Goal: Transaction & Acquisition: Register for event/course

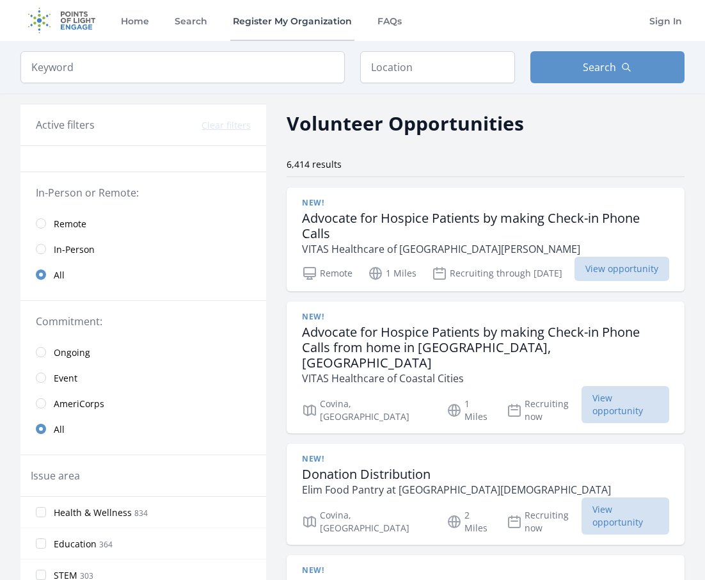
click at [296, 22] on link "Register My Organization" at bounding box center [292, 20] width 124 height 41
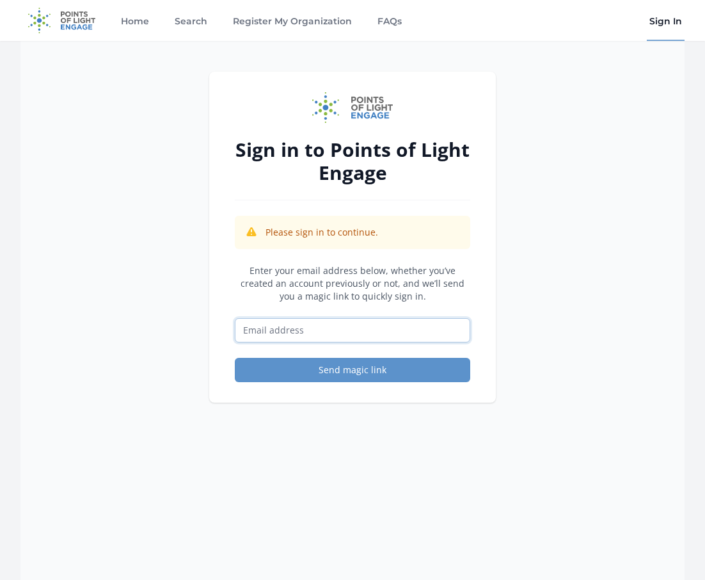
click at [372, 330] on input "Email address" at bounding box center [352, 330] width 235 height 24
type input "[PERSON_NAME][EMAIL_ADDRESS][DOMAIN_NAME]"
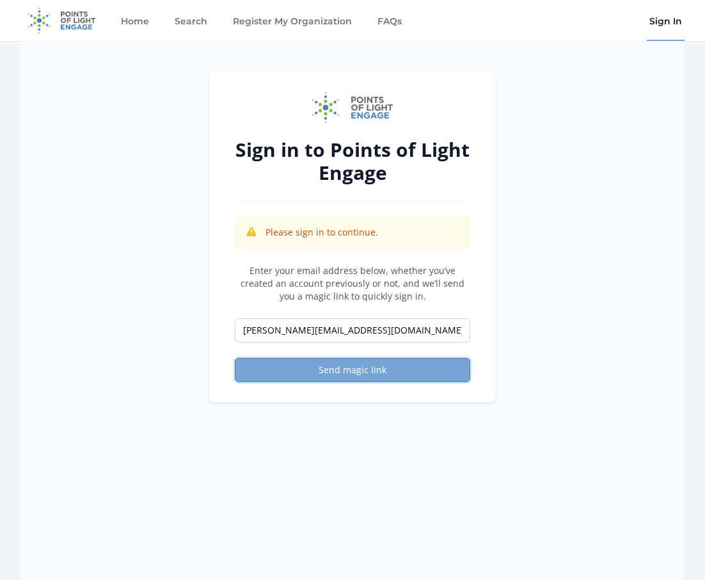
click at [367, 368] on button "Send magic link" at bounding box center [352, 370] width 235 height 24
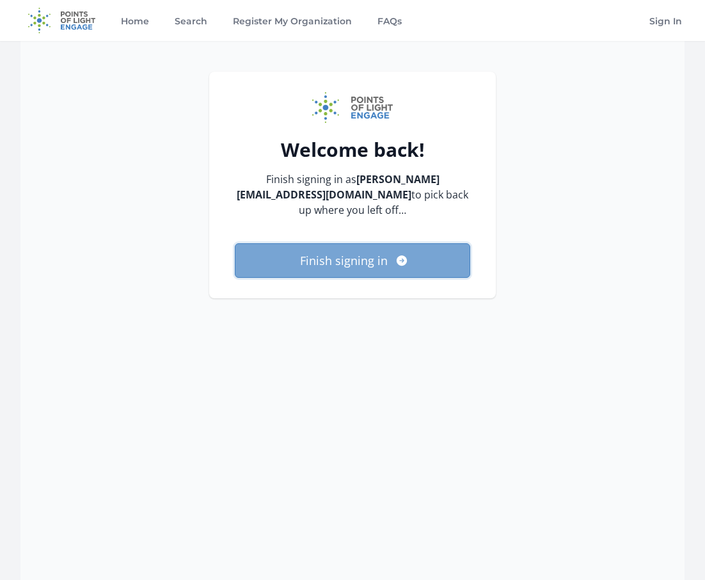
click at [358, 256] on button "Finish signing in" at bounding box center [352, 260] width 235 height 35
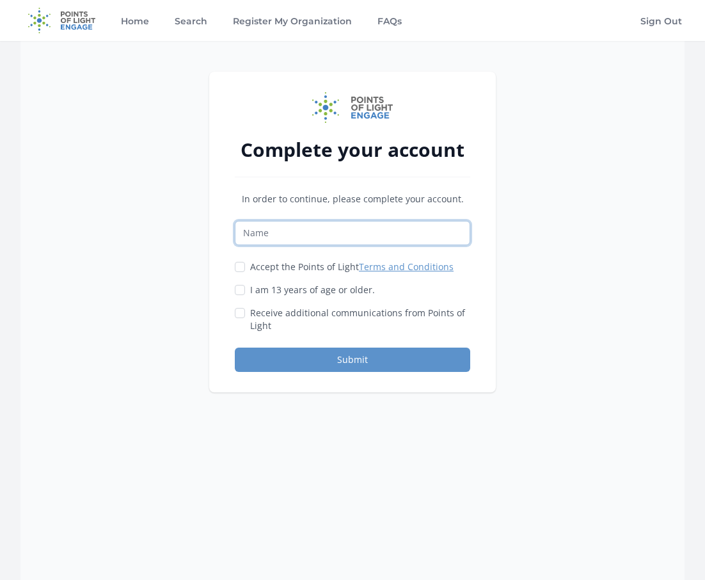
click at [354, 233] on input "Name" at bounding box center [352, 233] width 235 height 24
click at [282, 288] on label "I am 13 years of age or older." at bounding box center [312, 289] width 125 height 13
click at [245, 288] on input "I am 13 years of age or older." at bounding box center [240, 290] width 10 height 10
checkbox input "true"
click at [277, 313] on label "Receive additional communications from Points of Light" at bounding box center [360, 319] width 220 height 26
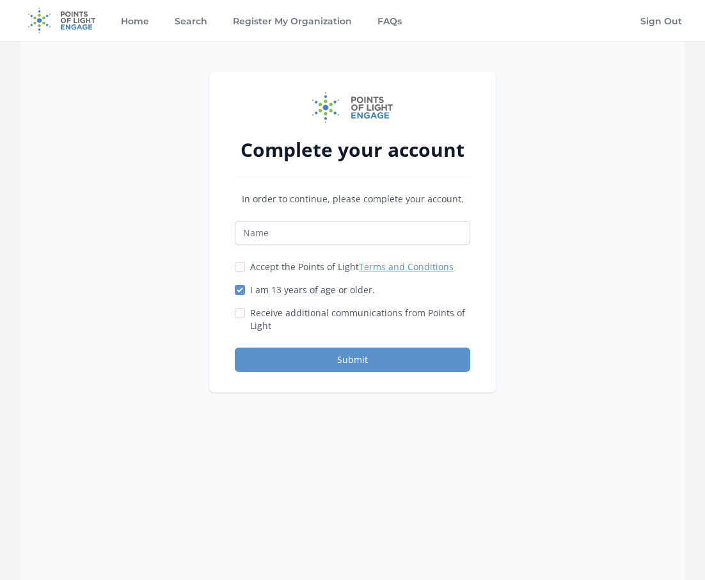
click at [245, 313] on input "Receive additional communications from Points of Light" at bounding box center [240, 313] width 10 height 10
checkbox input "true"
click at [269, 265] on label "Accept the Points of Light Terms and Conditions" at bounding box center [351, 266] width 203 height 13
click at [245, 265] on input "Accept the Points of Light Terms and Conditions" at bounding box center [240, 267] width 10 height 10
checkbox input "true"
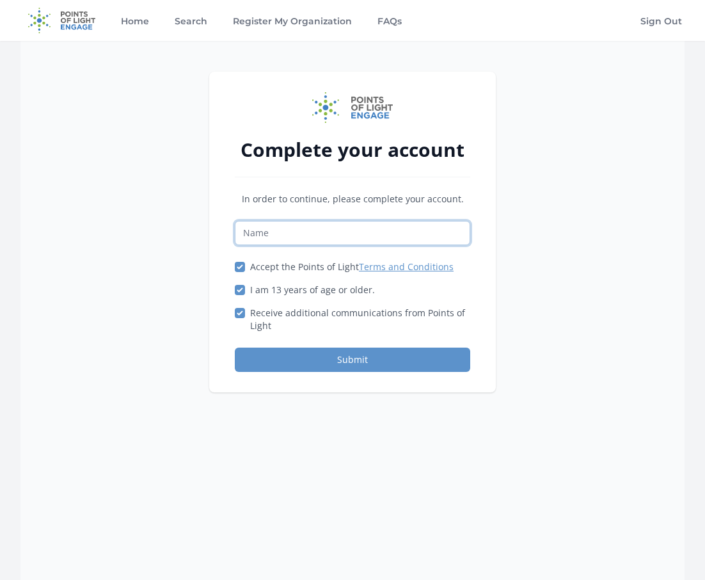
click at [285, 241] on input "Name" at bounding box center [352, 233] width 235 height 24
type input "D"
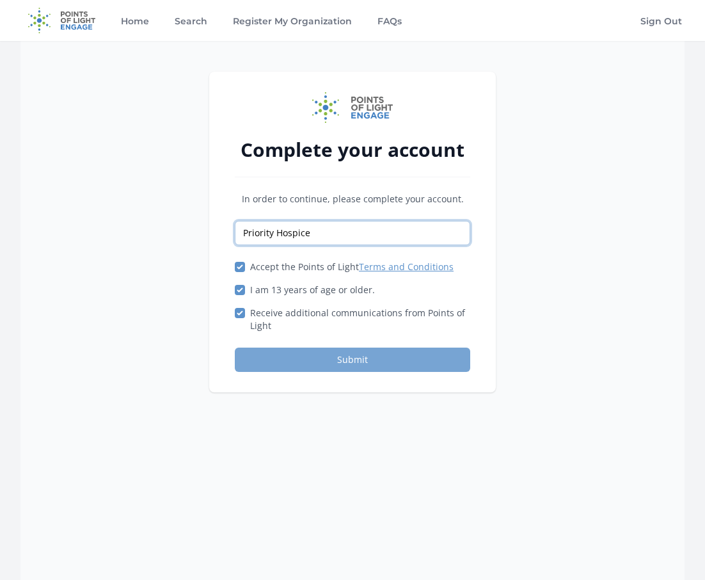
type input "Priority Hospice"
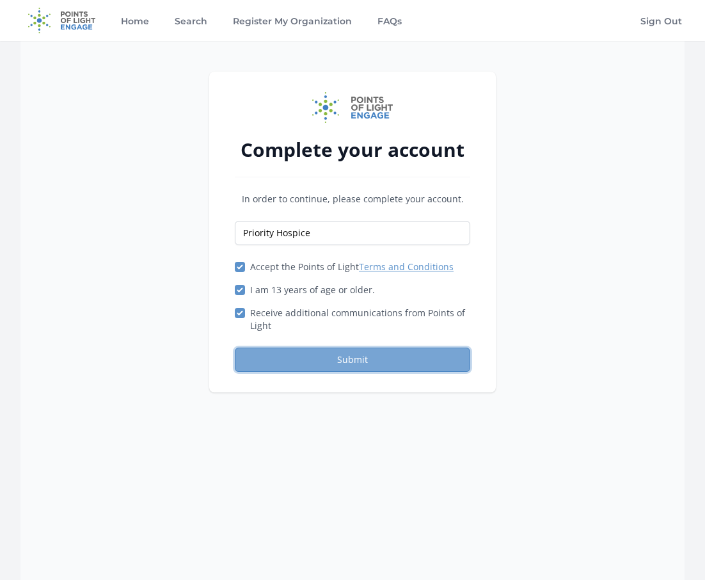
click at [274, 358] on button "Submit" at bounding box center [352, 359] width 235 height 24
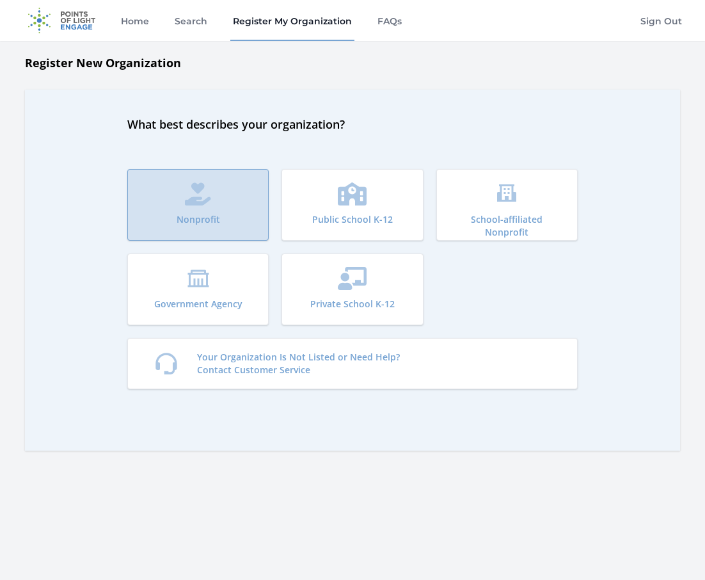
click at [230, 194] on button "Nonprofit" at bounding box center [197, 205] width 141 height 72
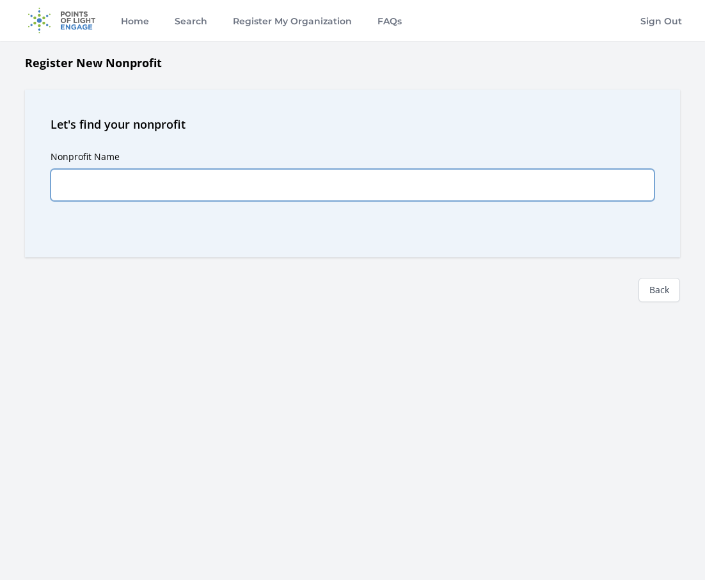
click at [223, 193] on input "Nonprofit Name" at bounding box center [353, 185] width 604 height 32
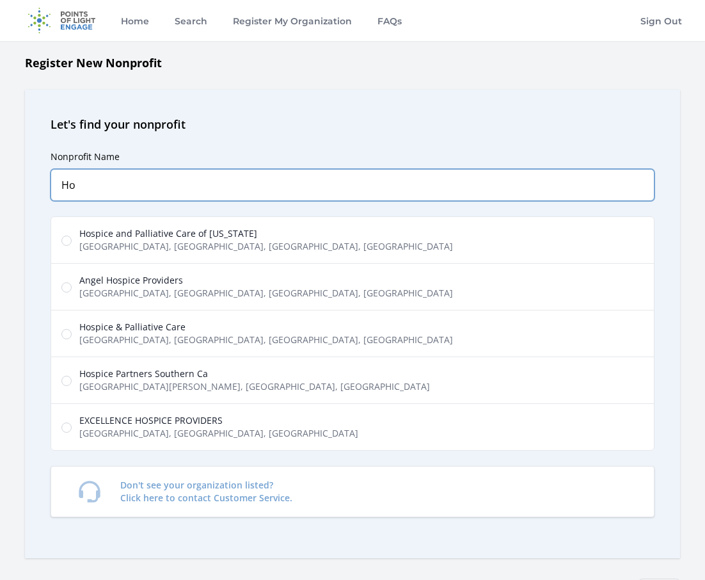
type input "H"
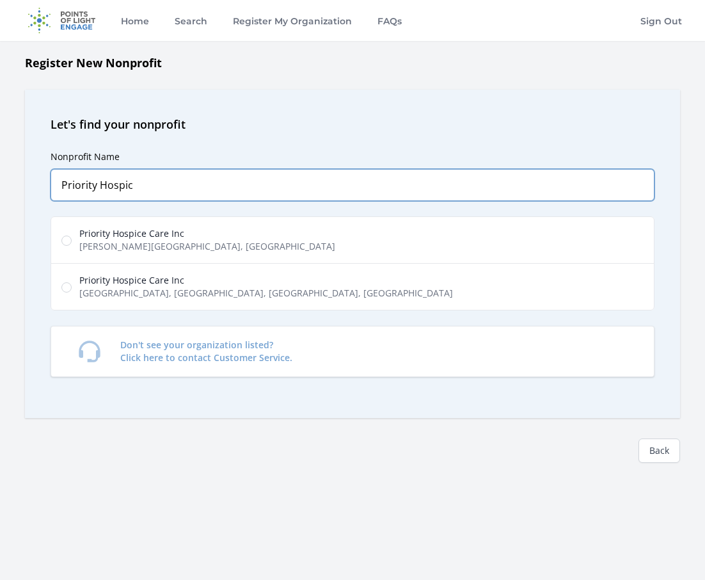
type input "Priority Hospic"
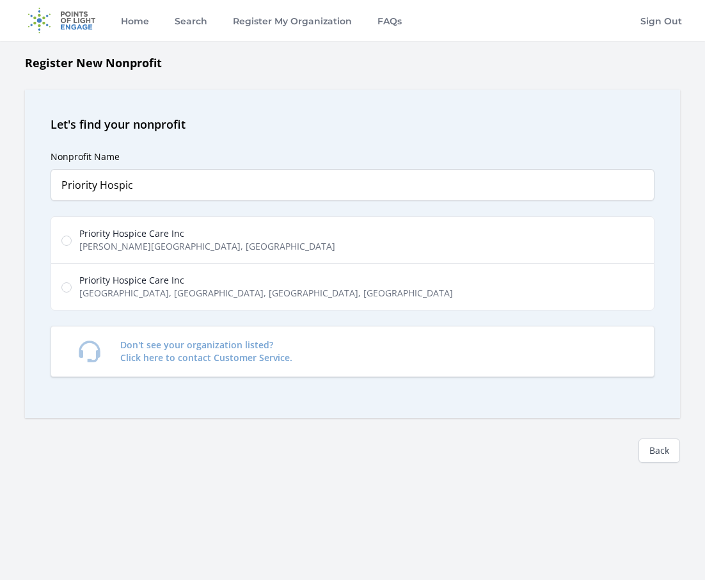
click at [225, 249] on label "Priority Hospice Care Inc Badillo Street, Covina, CA, USA" at bounding box center [353, 239] width 604 height 47
click at [72, 246] on input "Priority Hospice Care Inc Badillo Street, Covina, CA, USA" at bounding box center [66, 240] width 10 height 10
radio input "true"
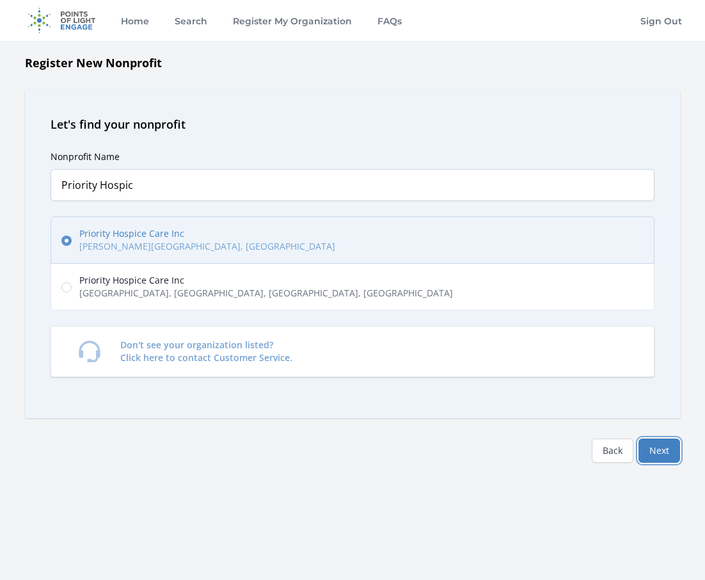
click at [644, 443] on button "Next" at bounding box center [659, 450] width 42 height 24
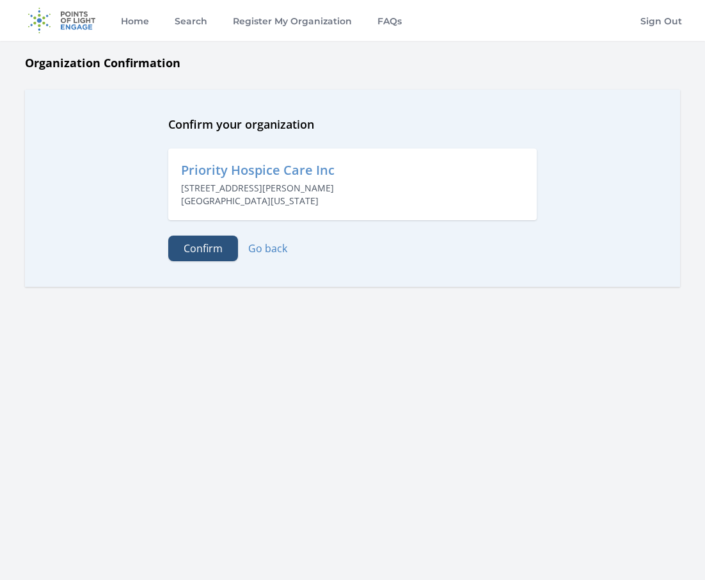
click at [206, 244] on button "Confirm" at bounding box center [203, 248] width 70 height 26
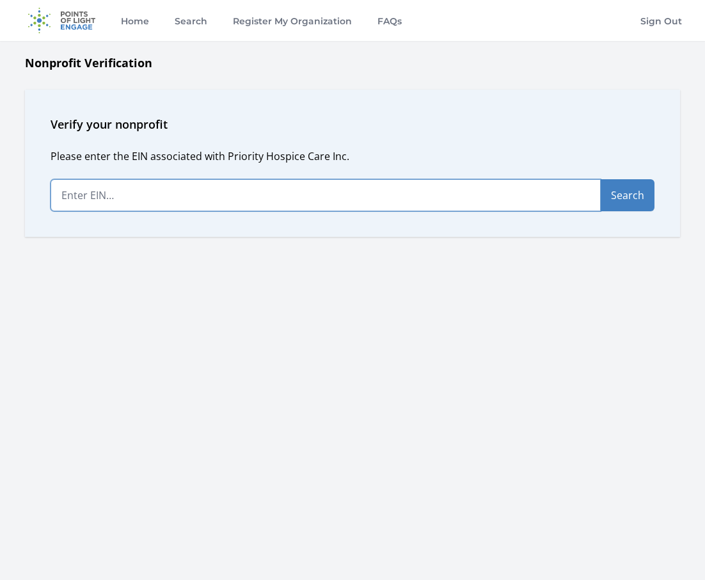
click at [206, 196] on input "text" at bounding box center [326, 195] width 550 height 32
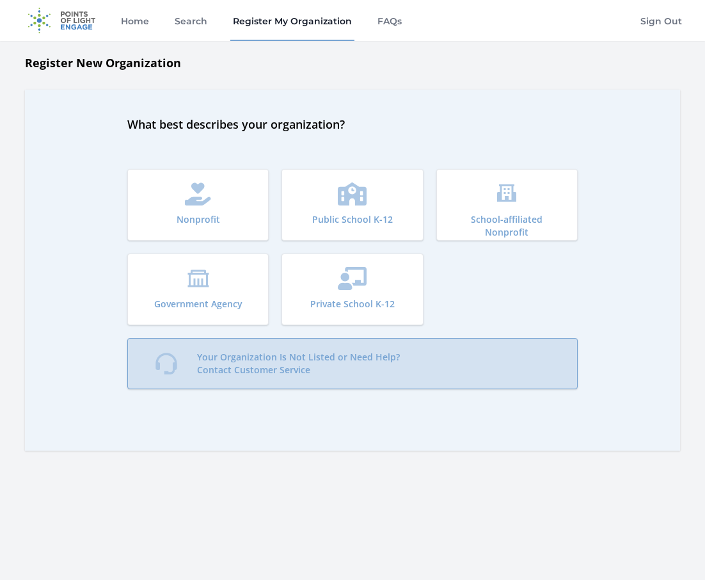
click at [403, 354] on link "Your Organization Is Not Listed or Need Help? Contact Customer Service" at bounding box center [352, 363] width 450 height 51
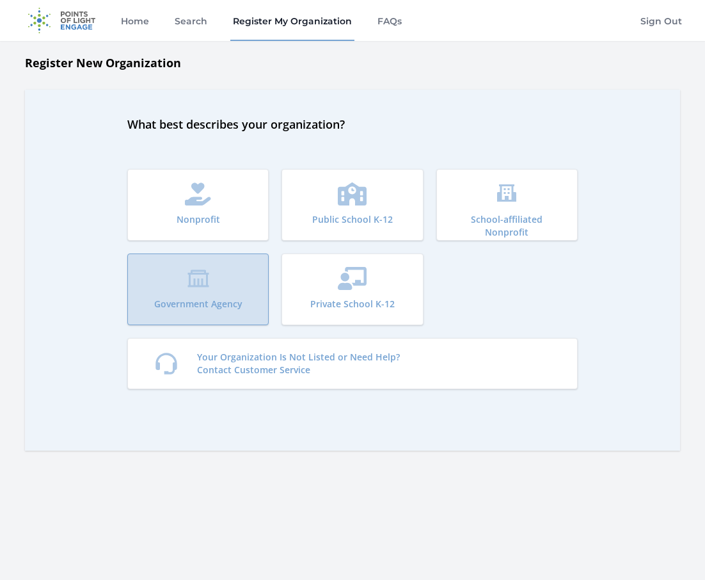
click at [221, 294] on button "Government Agency" at bounding box center [197, 289] width 141 height 72
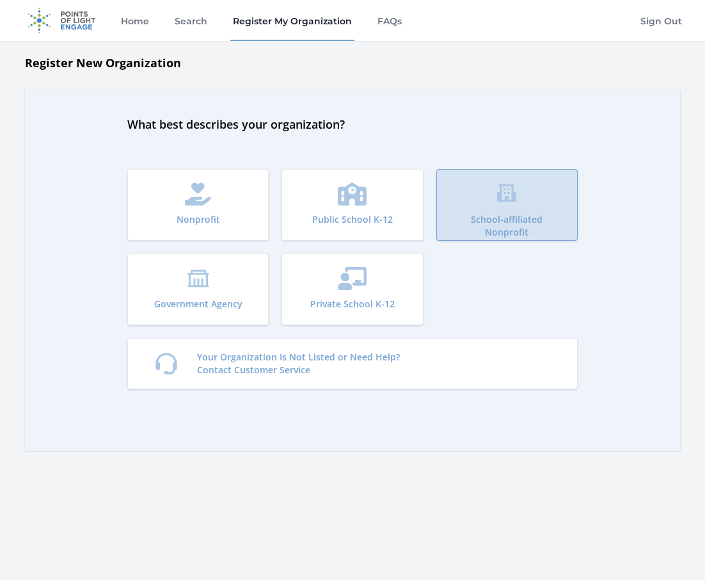
click at [486, 208] on button "School-affiliated Nonprofit" at bounding box center [506, 205] width 141 height 72
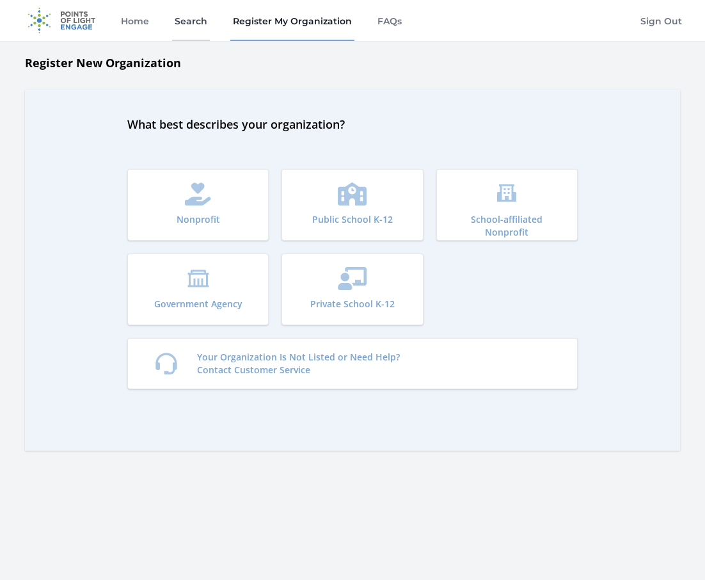
click at [189, 21] on link "Search" at bounding box center [191, 20] width 38 height 41
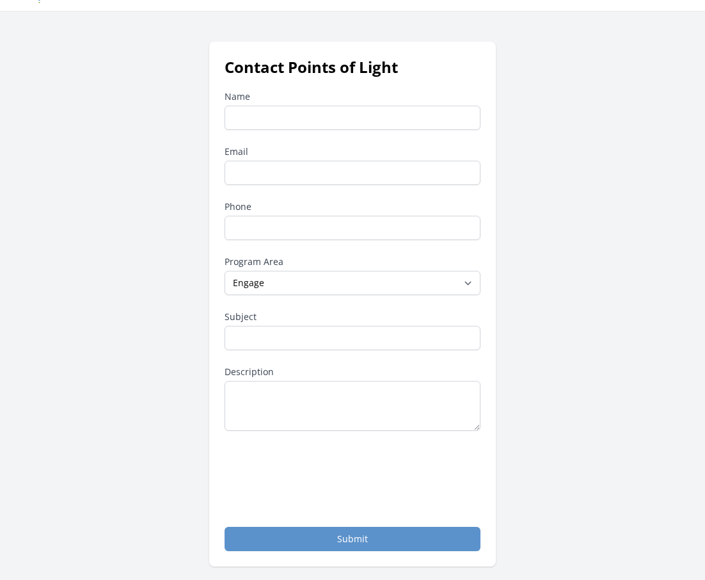
scroll to position [39, 0]
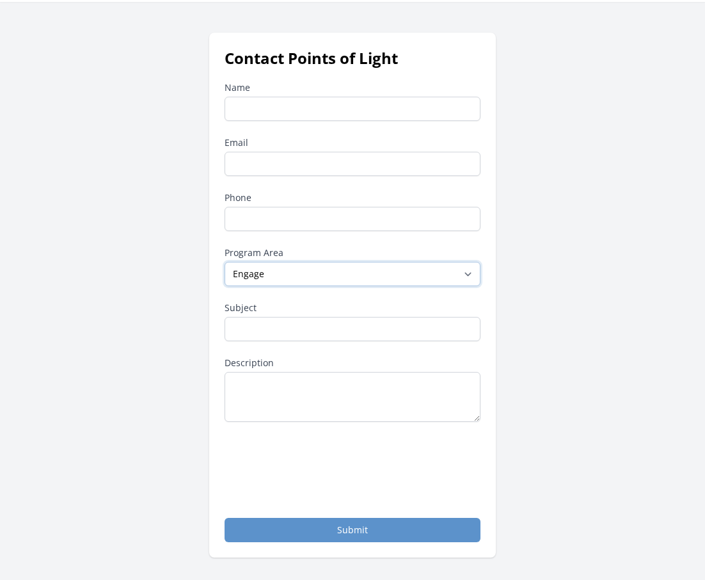
click at [330, 270] on select "--None-- Daily Point of Light Award Disney Family Volunteer Rewards Global Netw…" at bounding box center [353, 274] width 256 height 24
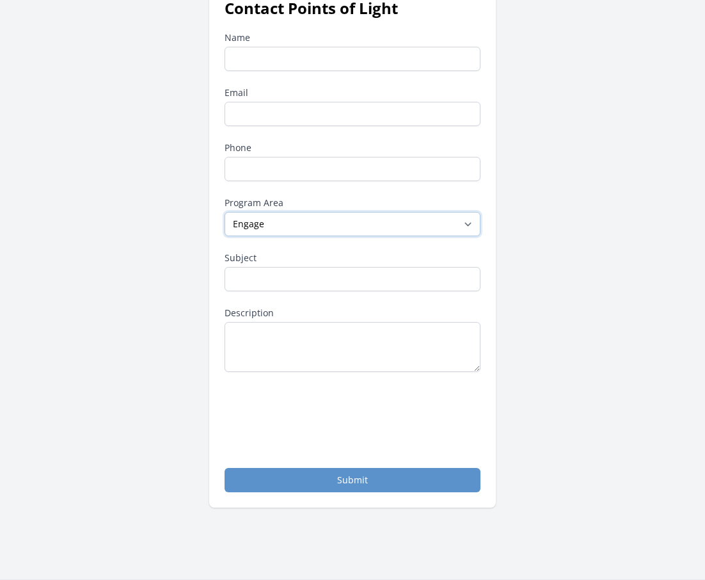
scroll to position [93, 0]
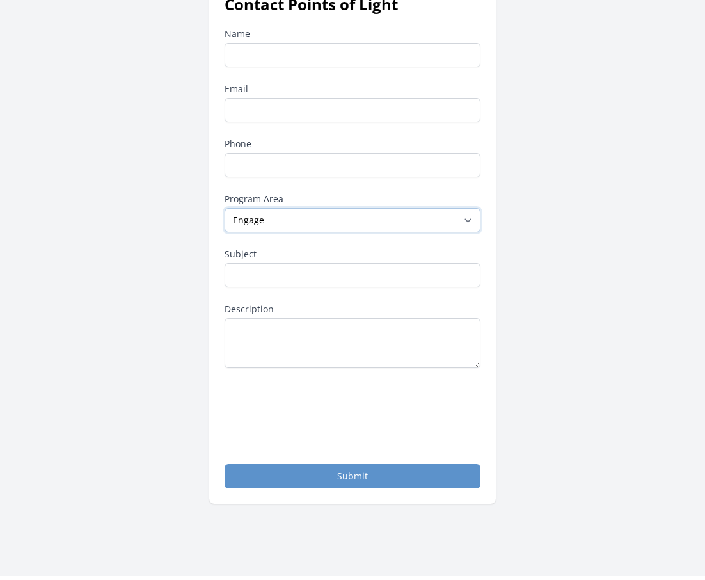
click at [410, 221] on select "--None-- Daily Point of Light Award Disney Family Volunteer Rewards Global Netw…" at bounding box center [353, 220] width 256 height 24
select select "Presidential Volunteer Service Awards Program"
click at [225, 208] on select "--None-- Daily Point of Light Award Disney Family Volunteer Rewards Global Netw…" at bounding box center [353, 220] width 256 height 24
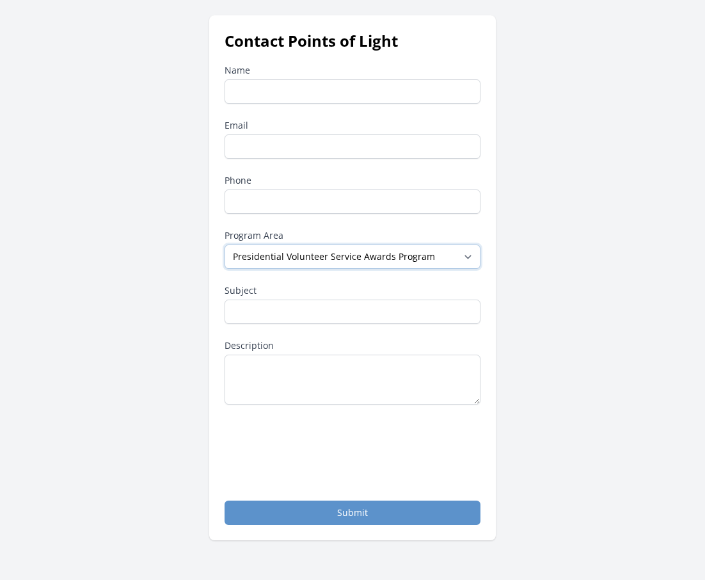
scroll to position [45, 0]
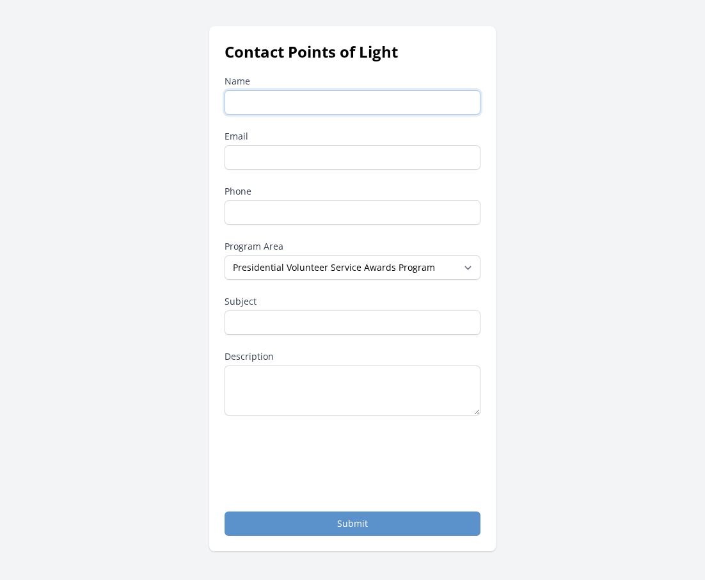
click at [340, 100] on input "Name" at bounding box center [353, 102] width 256 height 24
type input "Priority Hospice"
click at [329, 156] on input "Email" at bounding box center [353, 157] width 256 height 24
type input "david@priorityhospiceservices.com"
click at [314, 218] on input "Phone" at bounding box center [353, 212] width 256 height 24
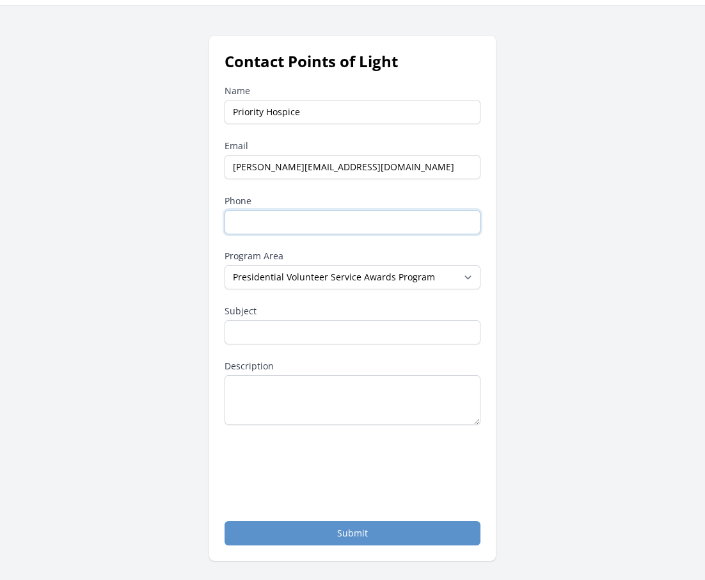
scroll to position [0, 0]
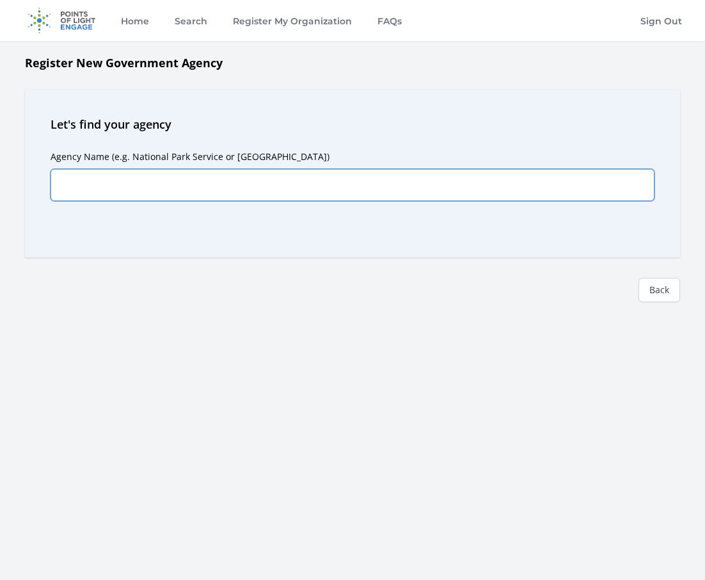
click at [263, 184] on input "Agency Name (e.g. National Park Service or [GEOGRAPHIC_DATA])" at bounding box center [353, 185] width 604 height 32
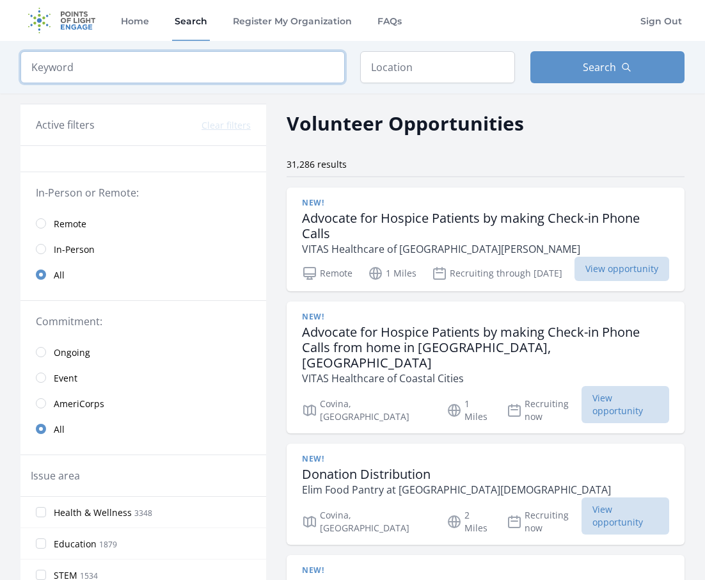
click at [267, 77] on input "search" at bounding box center [182, 67] width 324 height 32
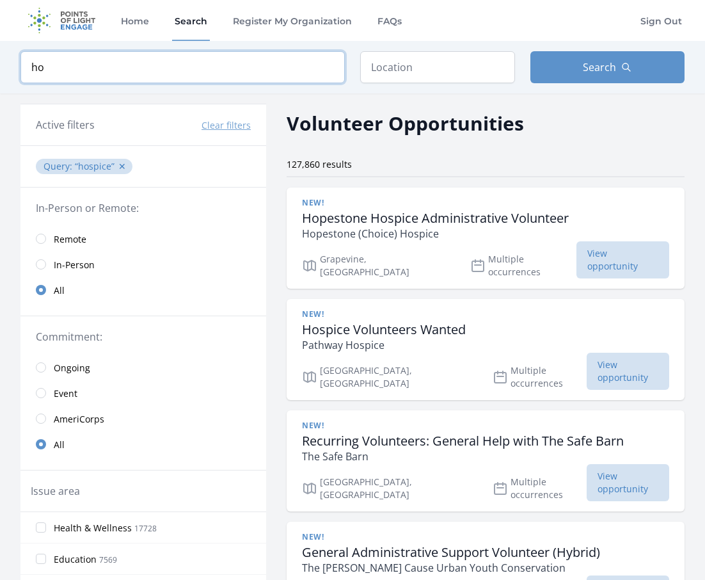
type input "h"
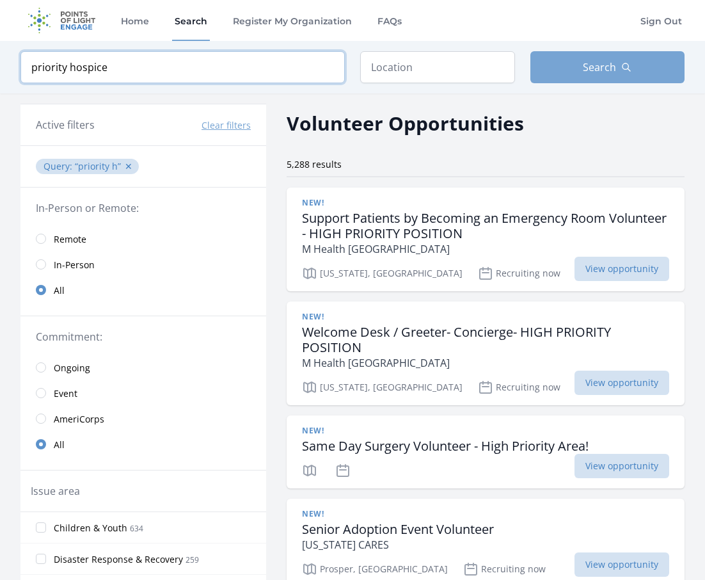
type input "priority hospice"
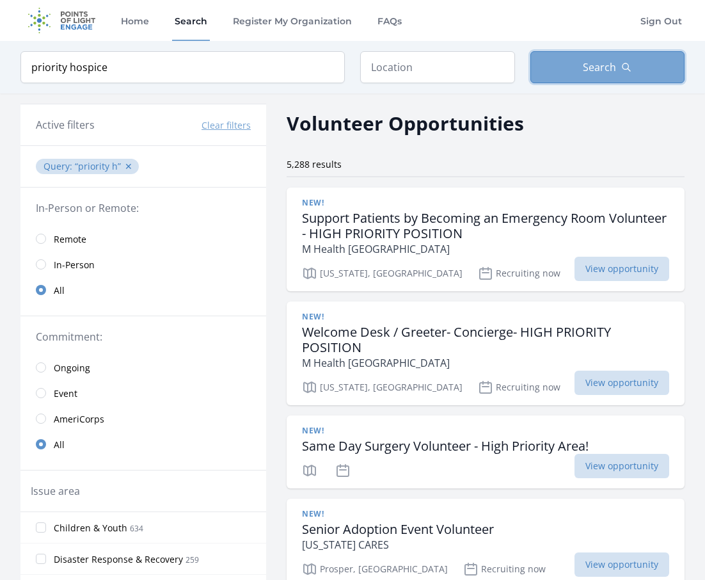
click at [611, 69] on span "Search" at bounding box center [599, 66] width 33 height 15
click at [568, 59] on button "Search" at bounding box center [607, 67] width 155 height 32
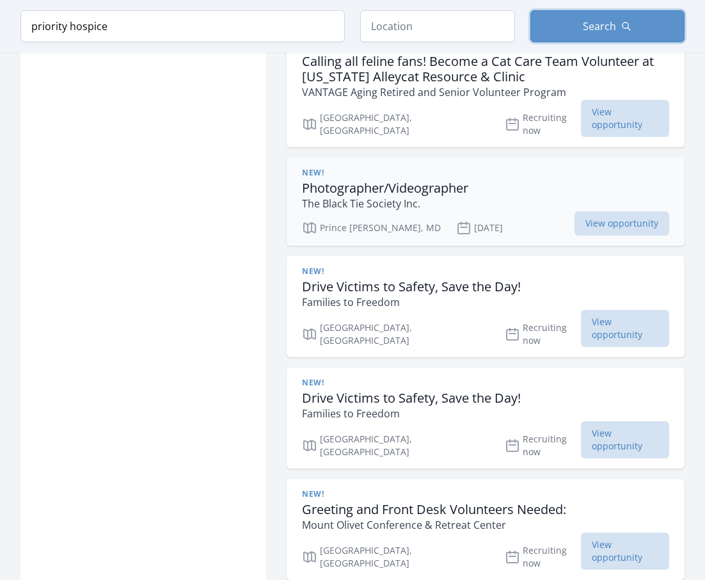
scroll to position [859, 0]
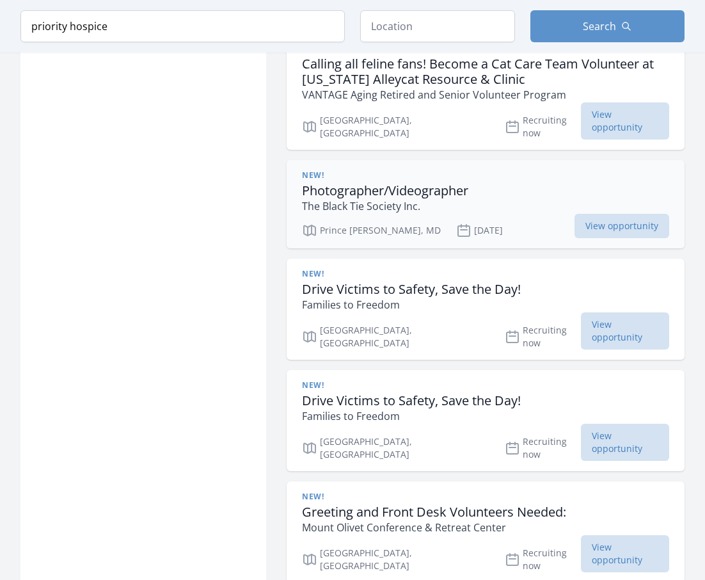
click at [353, 200] on p "The Black Tie Society Inc." at bounding box center [385, 205] width 166 height 15
